Goal: Check status: Check status

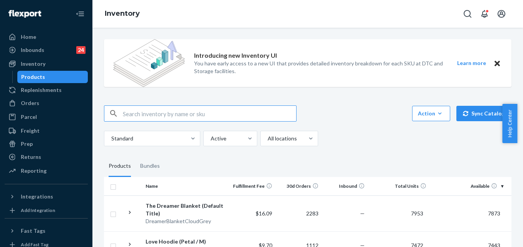
click at [211, 116] on input "text" at bounding box center [209, 113] width 173 height 15
paste input "9434636106023305227057"
type input "9434636106023305227057"
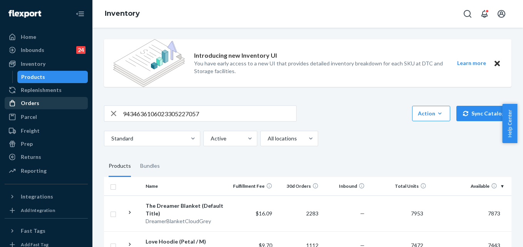
click at [38, 105] on div "Orders" at bounding box center [46, 103] width 82 height 11
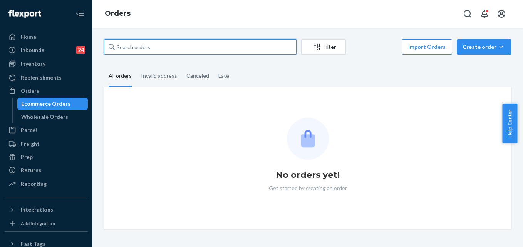
click at [160, 44] on input "text" at bounding box center [200, 46] width 192 height 15
paste input "9434636106023305227057"
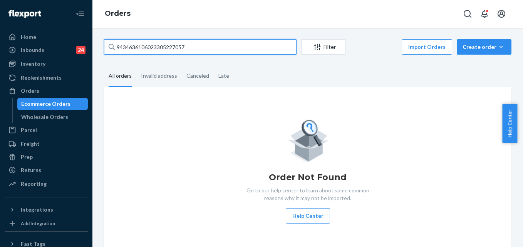
click at [191, 47] on input "9434636106023305227057" at bounding box center [200, 46] width 192 height 15
paste input "255176393"
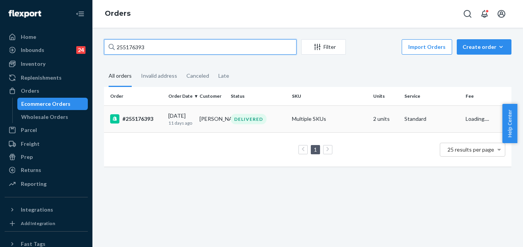
type input "255176393"
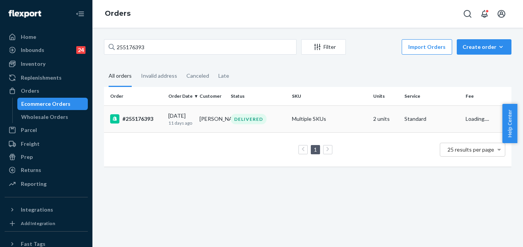
click at [343, 115] on td "Multiple SKUs" at bounding box center [330, 118] width 82 height 27
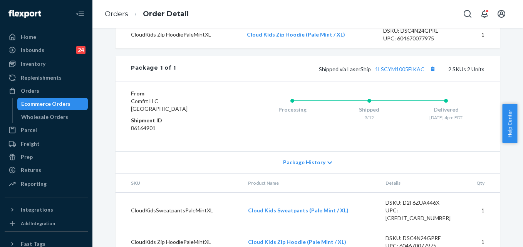
scroll to position [362, 0]
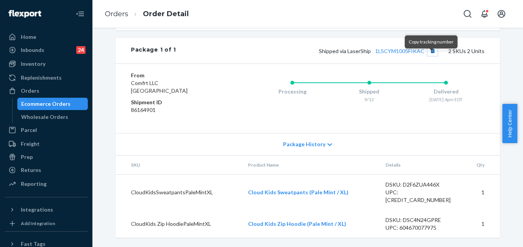
click at [431, 56] on button "Copy tracking number" at bounding box center [432, 51] width 10 height 10
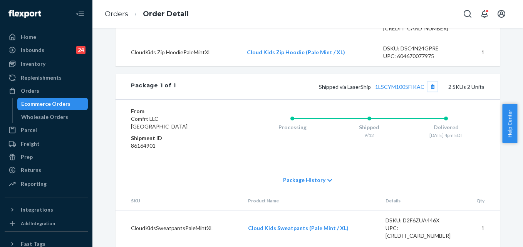
scroll to position [285, 0]
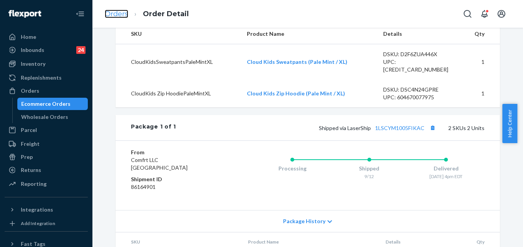
click at [111, 17] on link "Orders" at bounding box center [116, 14] width 23 height 8
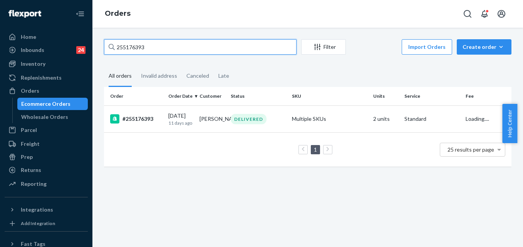
click at [144, 52] on input "255176393" at bounding box center [200, 46] width 192 height 15
paste input "1ZX8R1710377114890"
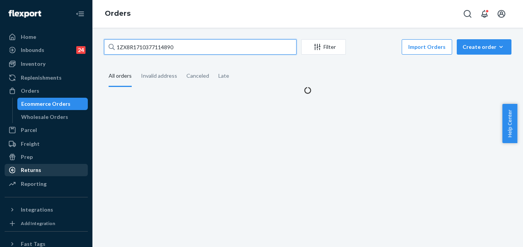
type input "1ZX8R1710377114890"
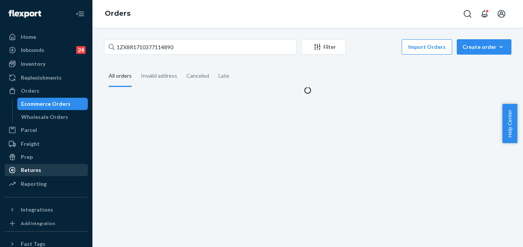
click at [27, 169] on div "Returns" at bounding box center [31, 170] width 20 height 8
